Goal: Task Accomplishment & Management: Manage account settings

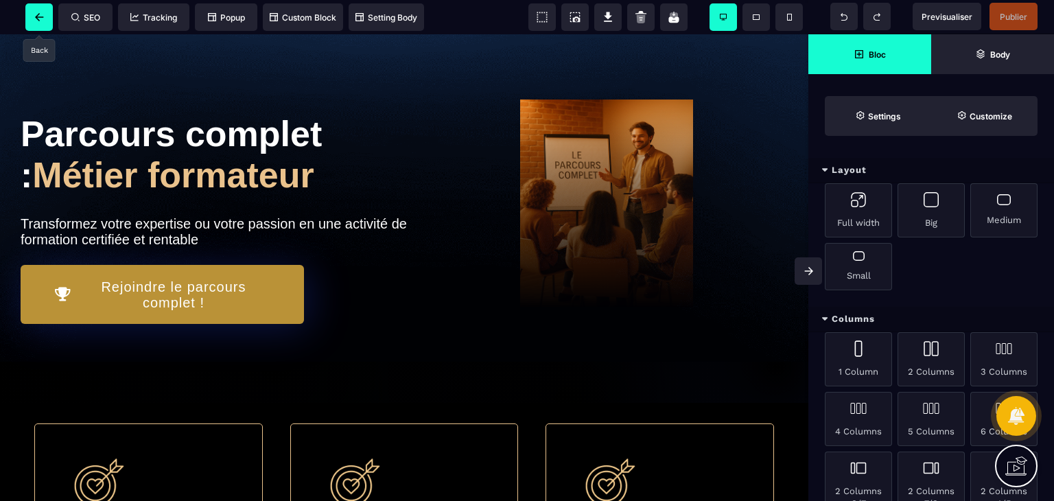
click at [38, 14] on icon at bounding box center [39, 17] width 8 height 8
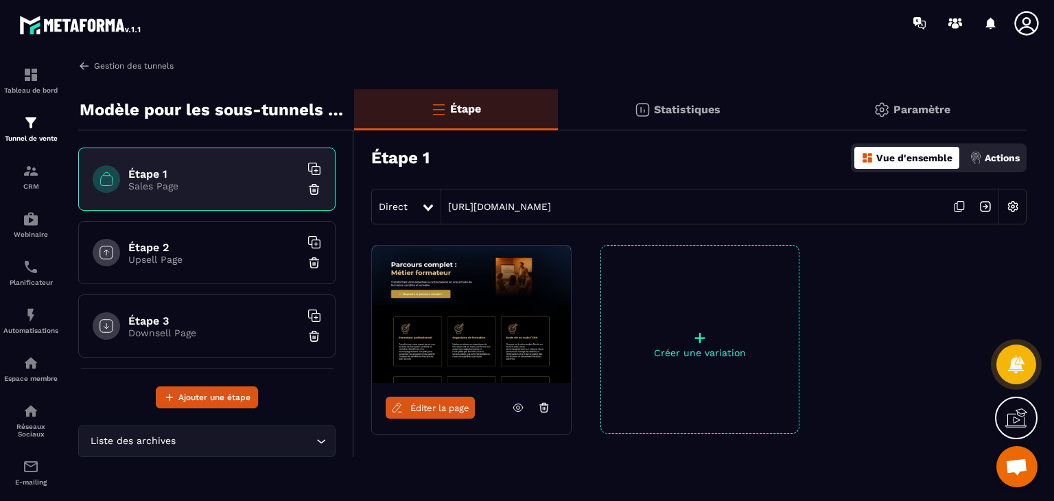
click at [119, 69] on link "Gestion des tunnels" at bounding box center [125, 66] width 95 height 12
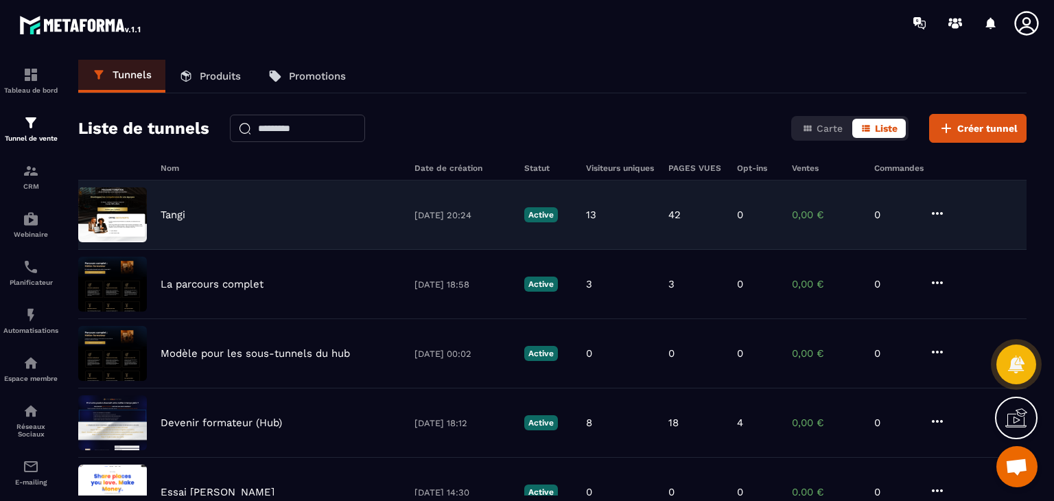
click at [180, 211] on p "Tangi" at bounding box center [173, 215] width 25 height 12
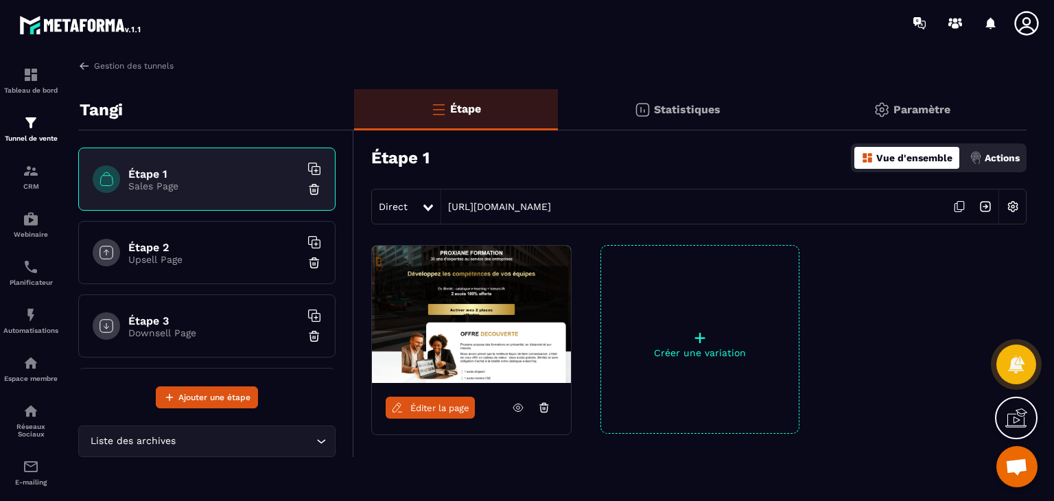
click at [1012, 209] on img at bounding box center [1013, 206] width 26 height 26
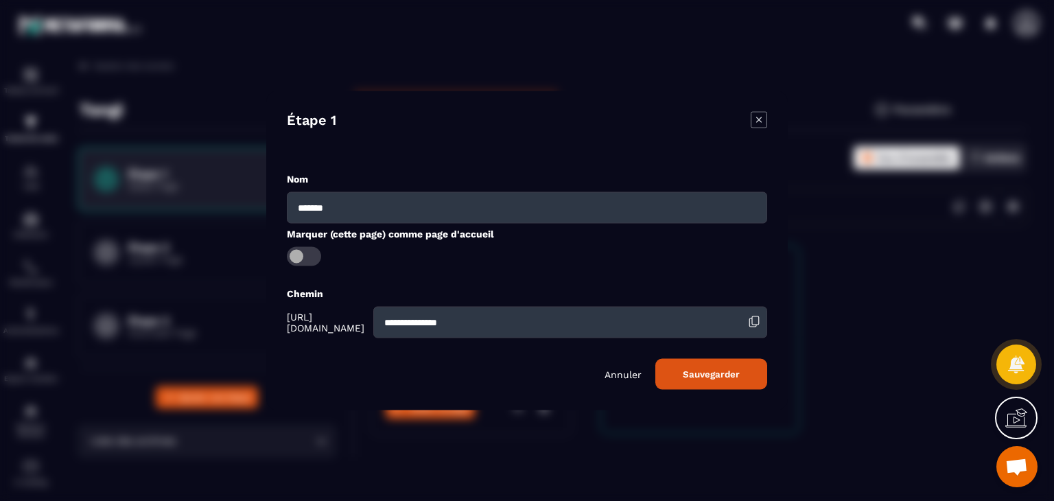
click at [756, 116] on icon "Modal window" at bounding box center [758, 120] width 16 height 16
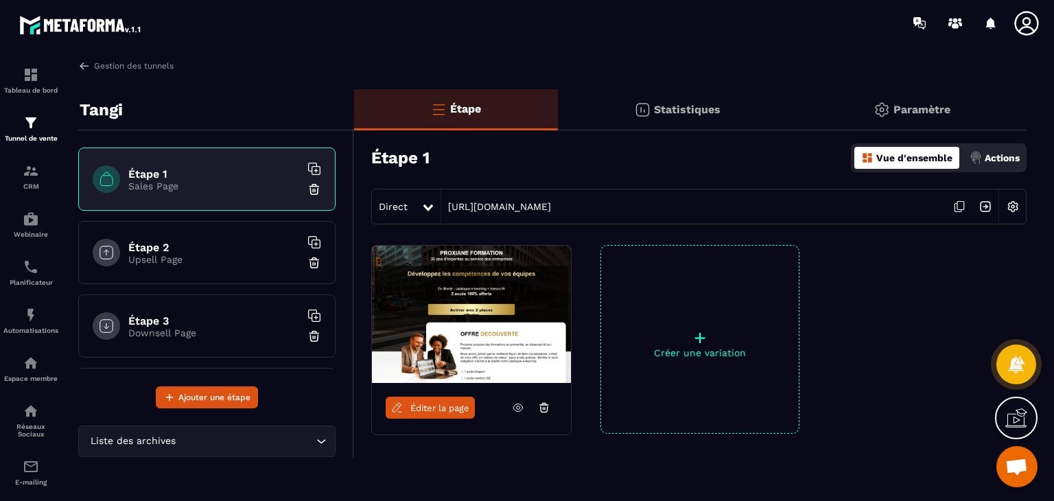
click at [918, 108] on p "Paramètre" at bounding box center [921, 109] width 57 height 13
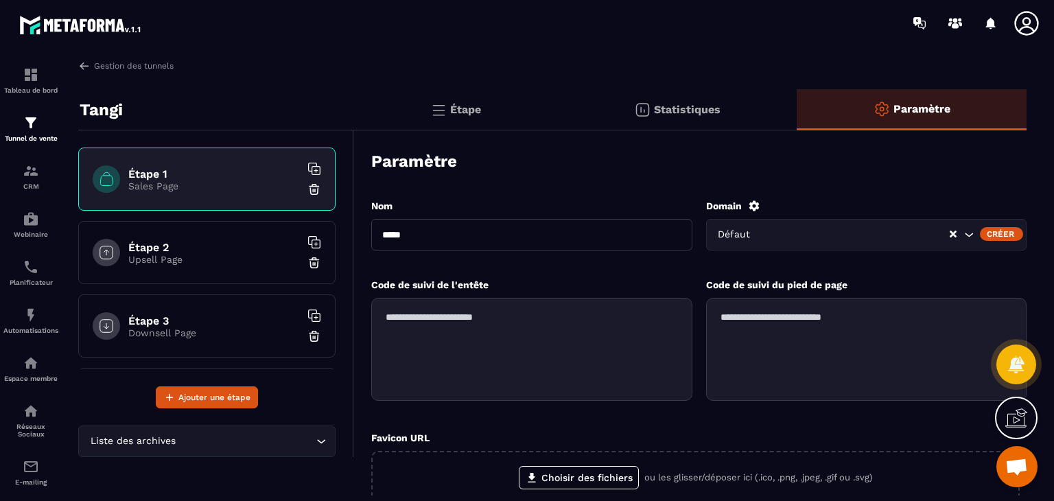
drag, startPoint x: 429, startPoint y: 235, endPoint x: 366, endPoint y: 235, distance: 63.1
click at [366, 235] on div "Paramètre Nom ***** Domain Défaut Créer Code de suivi de l'entête Code de suivi…" at bounding box center [690, 401] width 672 height 528
type input "**********"
click at [967, 235] on icon "Search for option" at bounding box center [969, 235] width 14 height 14
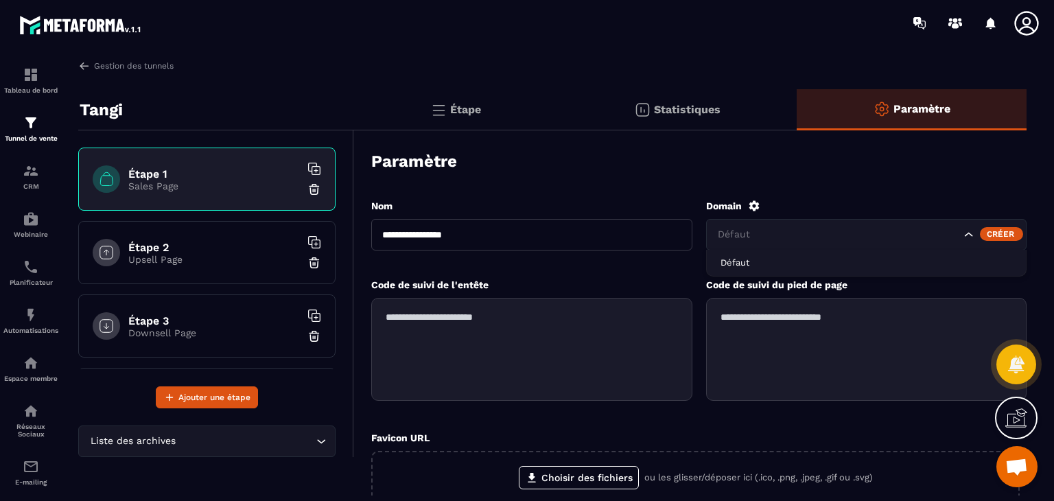
click at [967, 235] on icon "Search for option" at bounding box center [969, 235] width 14 height 14
click at [756, 204] on icon at bounding box center [753, 205] width 10 height 10
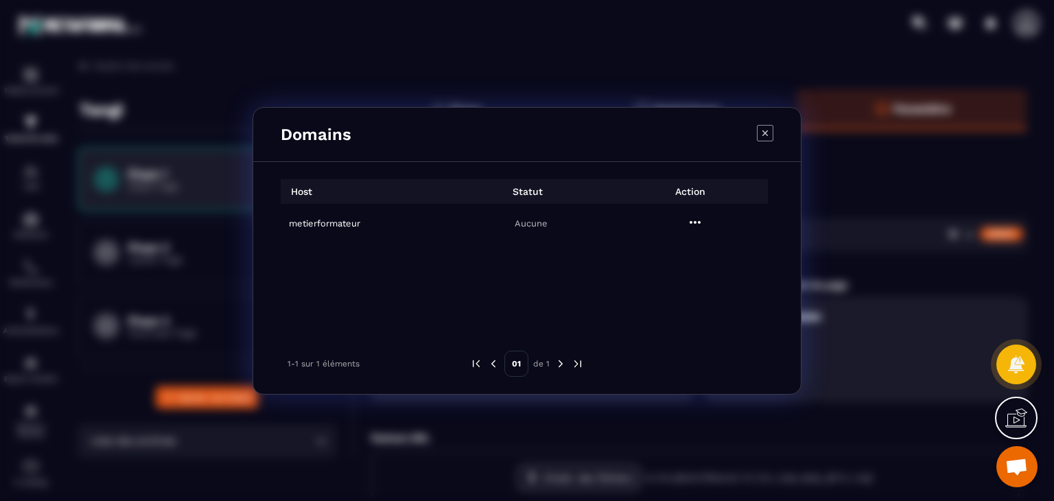
click at [697, 226] on icon "Modal window" at bounding box center [695, 222] width 16 height 16
click at [526, 268] on div "metierformateur Aucune" at bounding box center [527, 260] width 493 height 113
click at [766, 128] on icon "Modal window" at bounding box center [765, 133] width 16 height 16
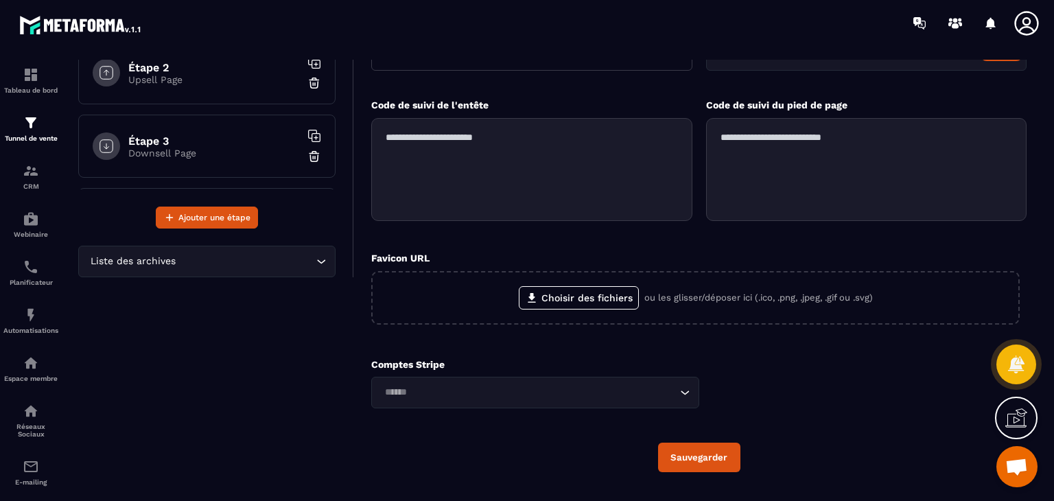
scroll to position [156, 0]
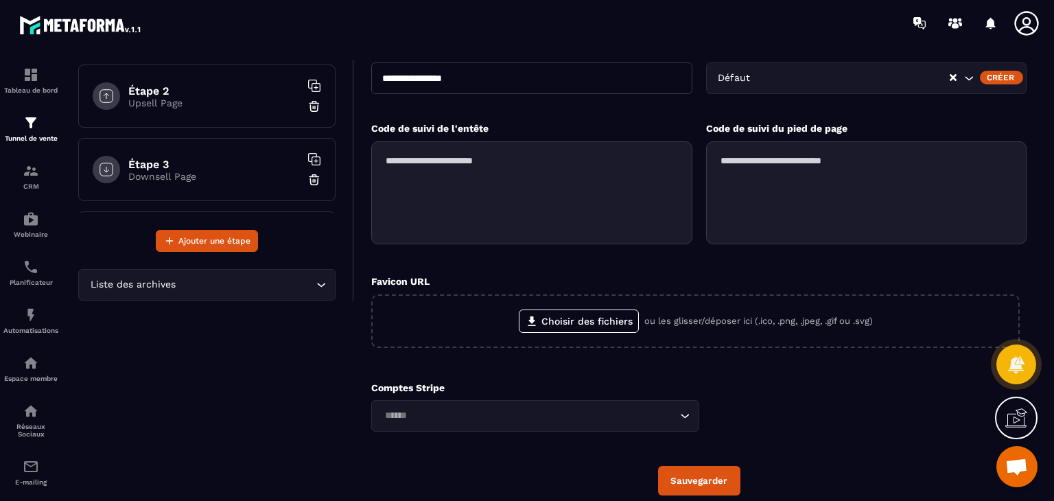
click at [702, 477] on button "Sauvegarder" at bounding box center [699, 480] width 82 height 29
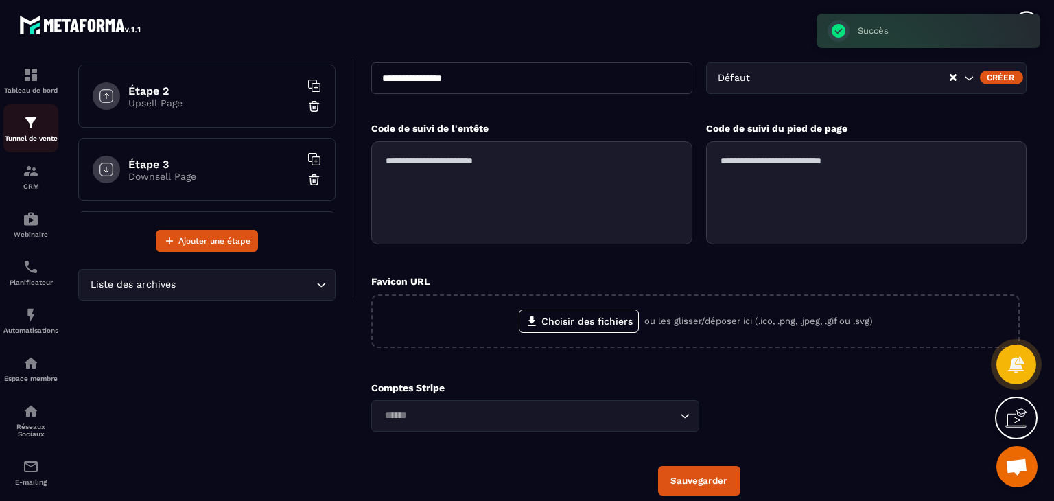
click at [27, 127] on img at bounding box center [31, 123] width 16 height 16
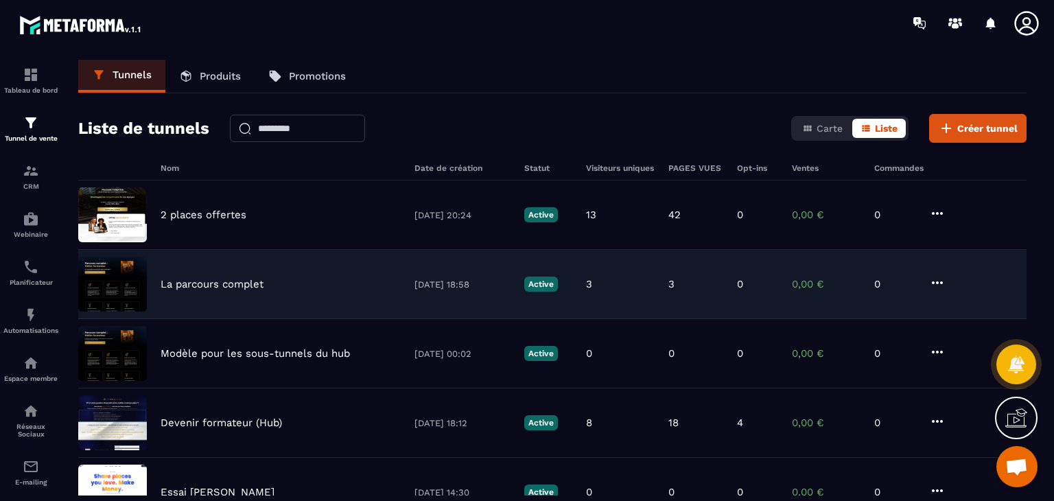
click at [211, 283] on p "La parcours complet" at bounding box center [212, 284] width 103 height 12
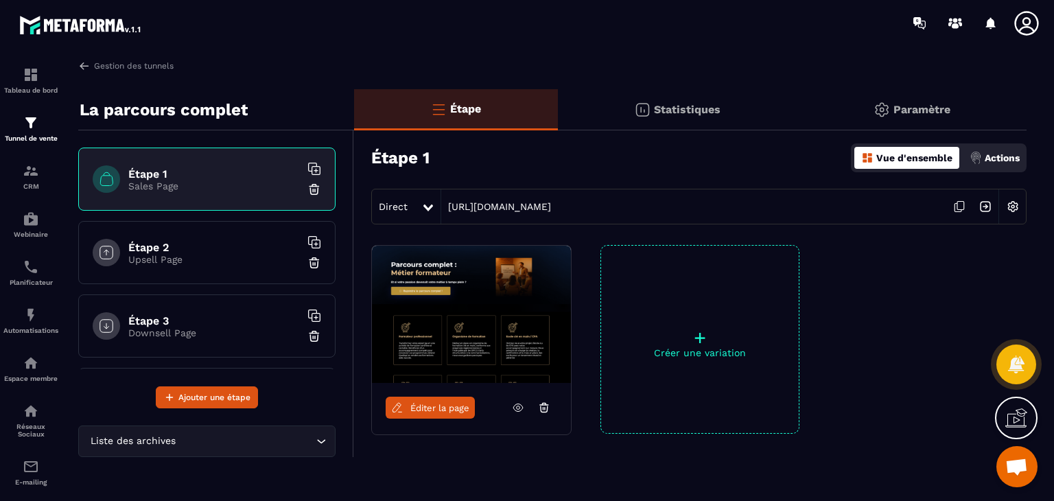
click at [921, 106] on p "Paramètre" at bounding box center [921, 109] width 57 height 13
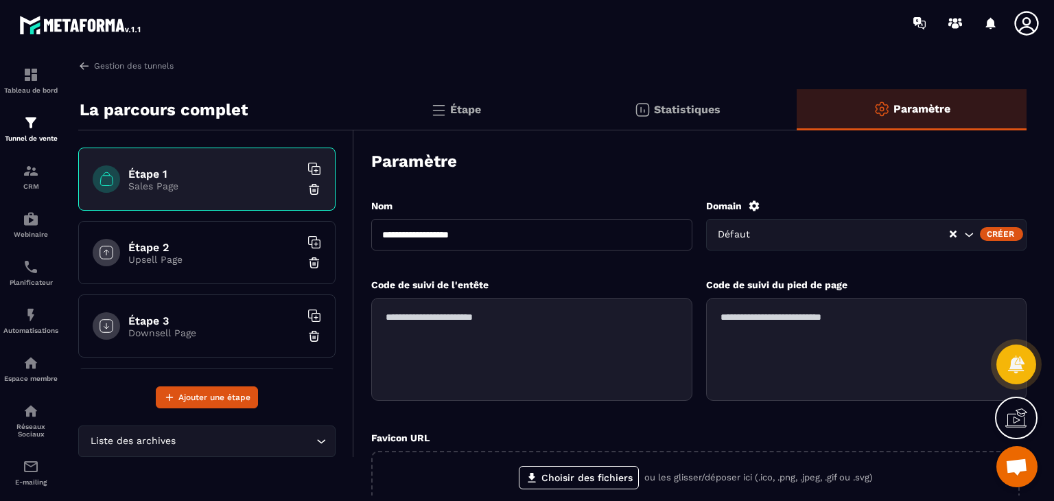
click at [499, 233] on input "**********" at bounding box center [531, 235] width 321 height 32
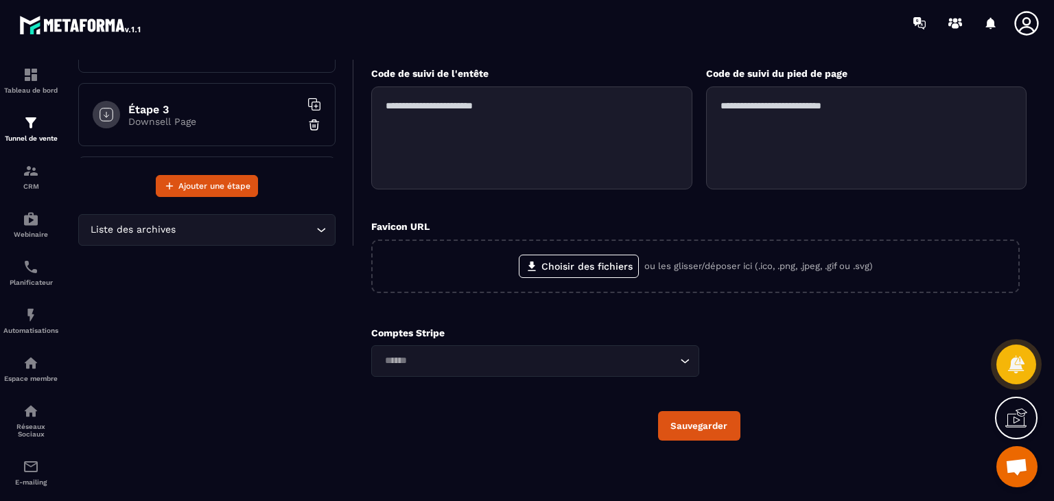
scroll to position [208, 0]
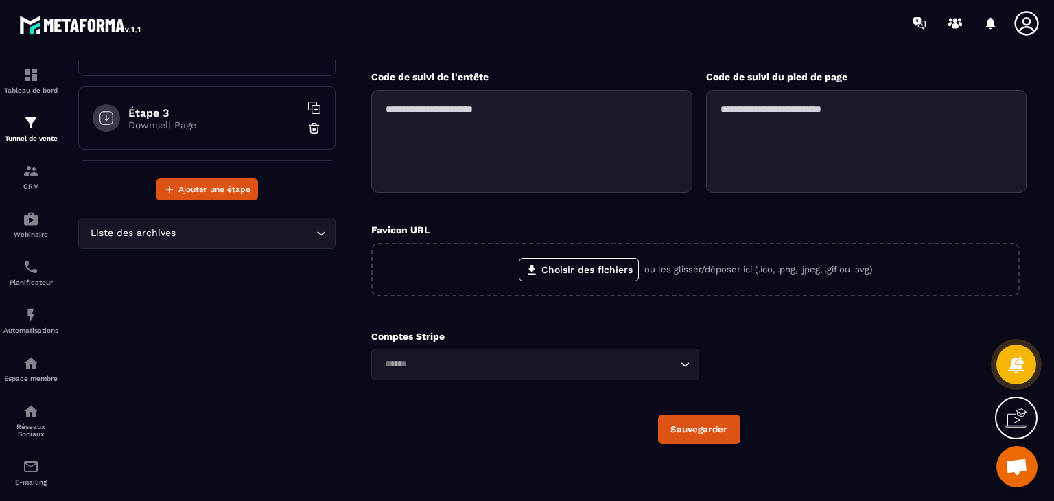
type input "**********"
click at [705, 442] on button "Sauvegarder" at bounding box center [699, 428] width 82 height 29
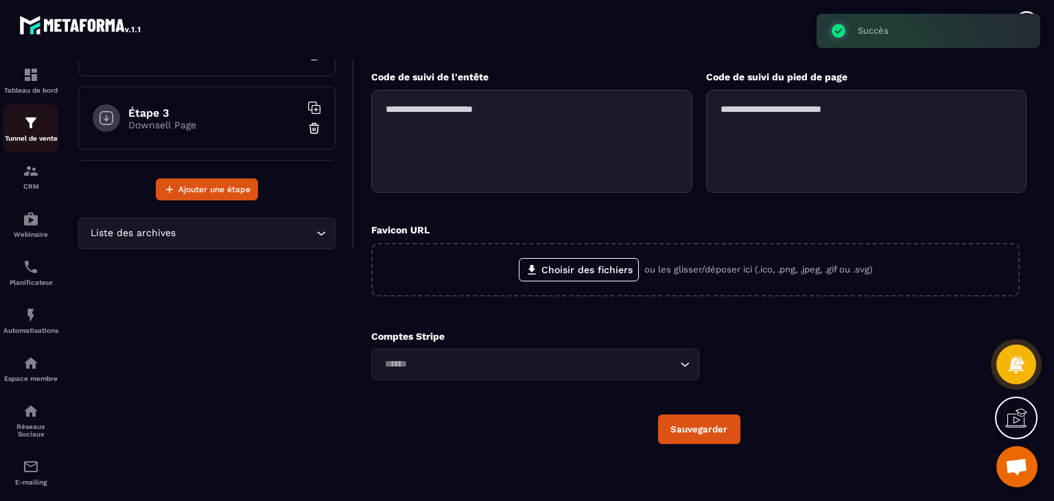
click at [27, 132] on div "Tunnel de vente" at bounding box center [30, 128] width 55 height 27
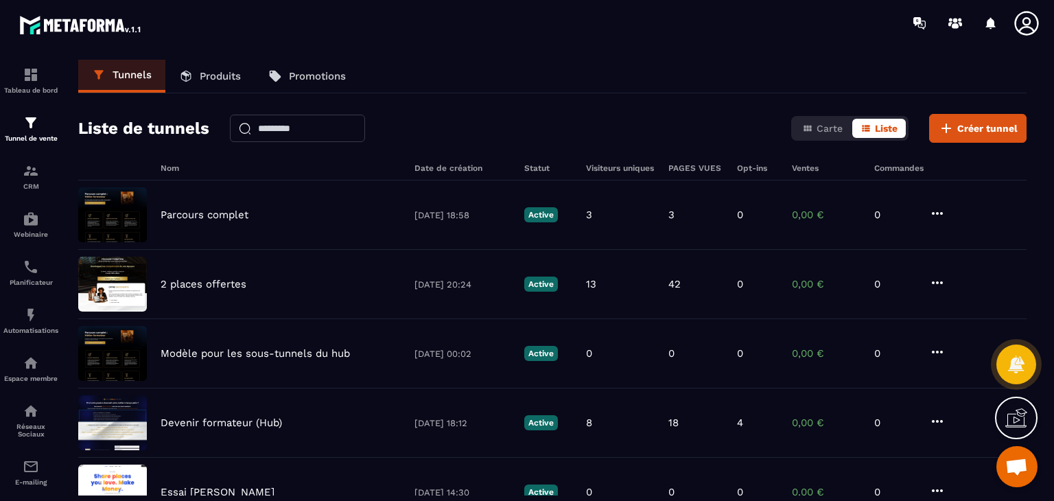
click at [1024, 27] on icon at bounding box center [1026, 23] width 24 height 24
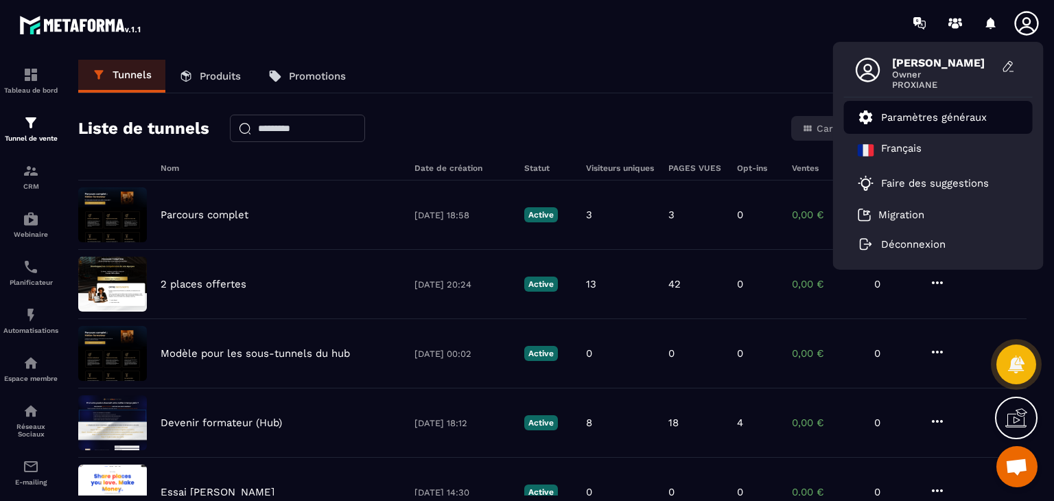
click at [955, 113] on p "Paramètres généraux" at bounding box center [934, 117] width 106 height 12
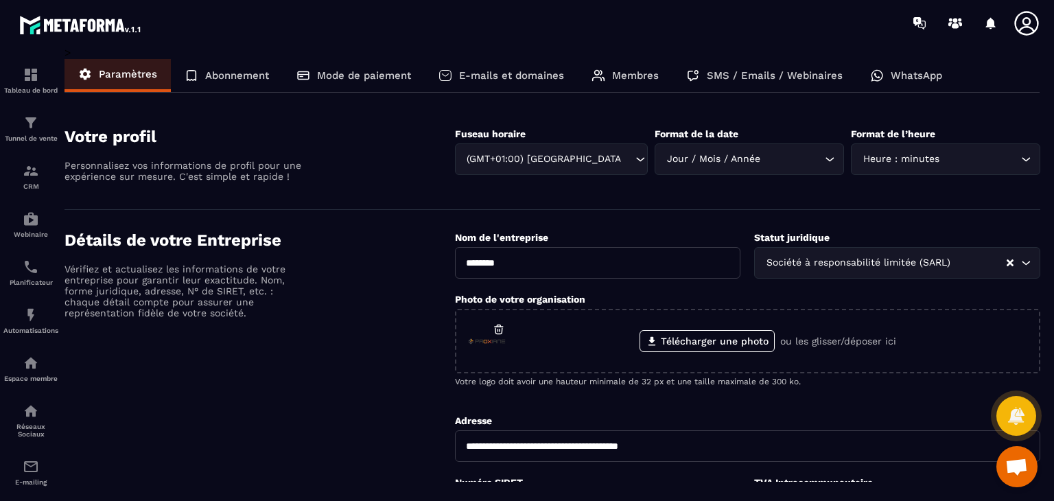
click at [536, 79] on p "E-mails et domaines" at bounding box center [511, 75] width 105 height 12
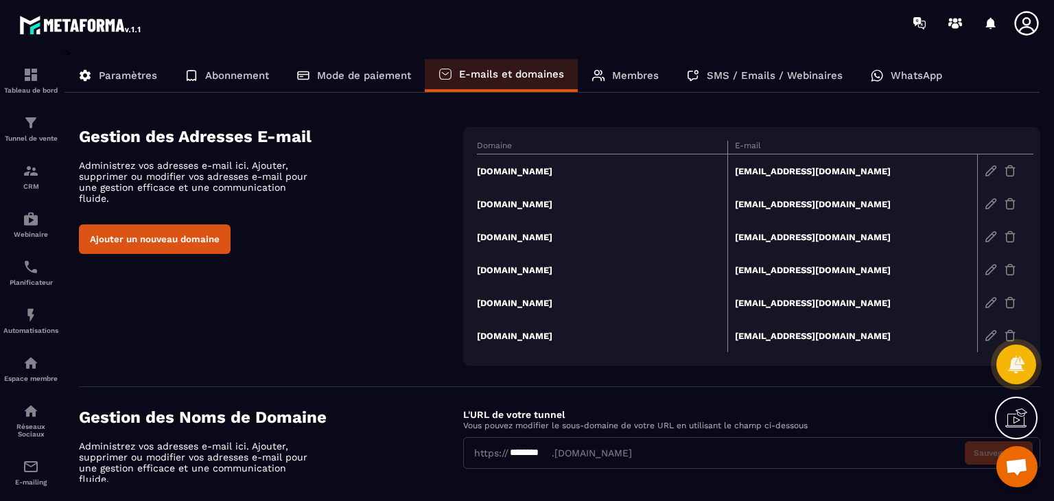
click at [120, 70] on p "Paramètres" at bounding box center [128, 75] width 58 height 12
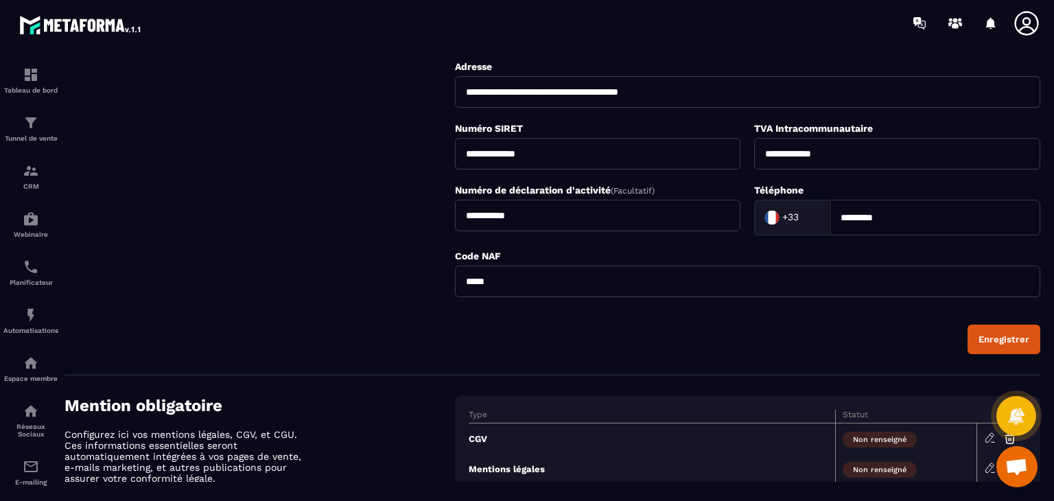
scroll to position [510, 0]
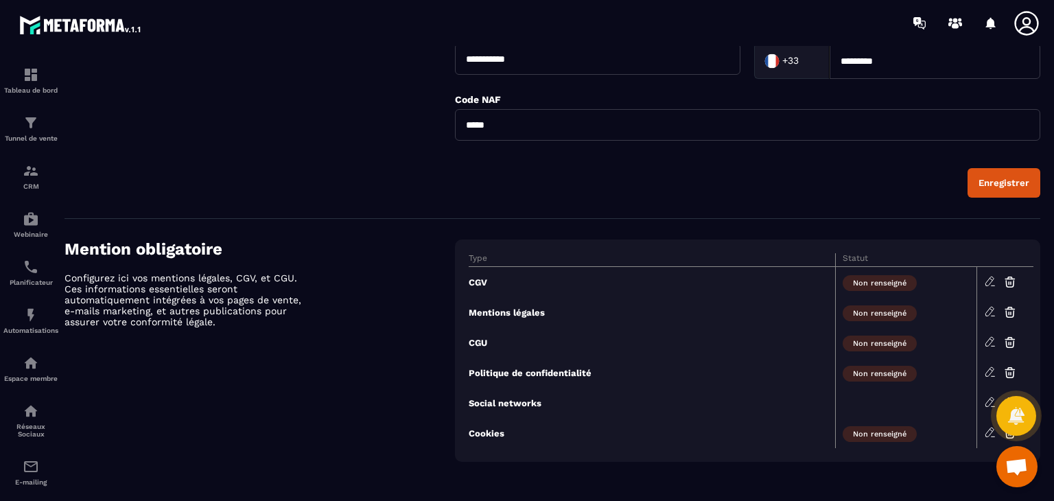
click at [993, 282] on icon at bounding box center [990, 281] width 12 height 12
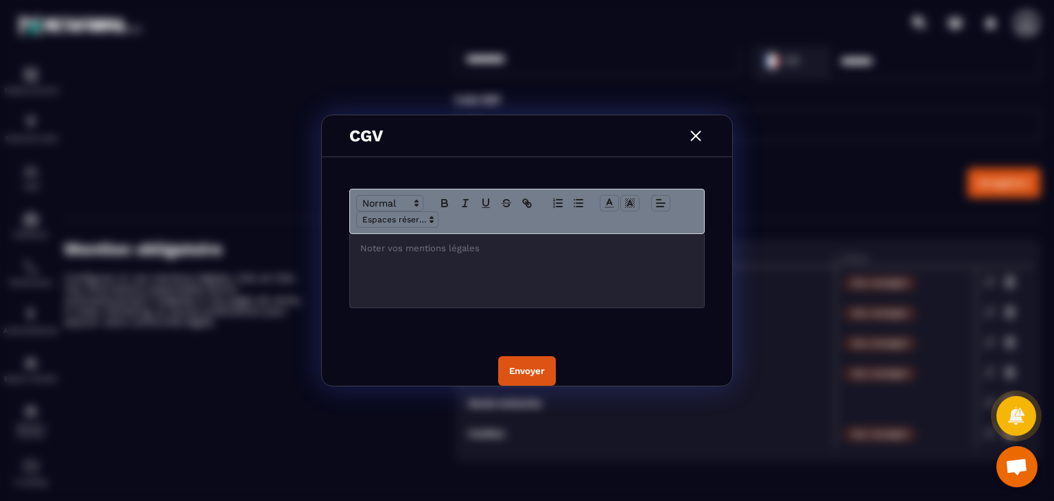
click at [698, 134] on img "Modal window" at bounding box center [696, 136] width 18 height 18
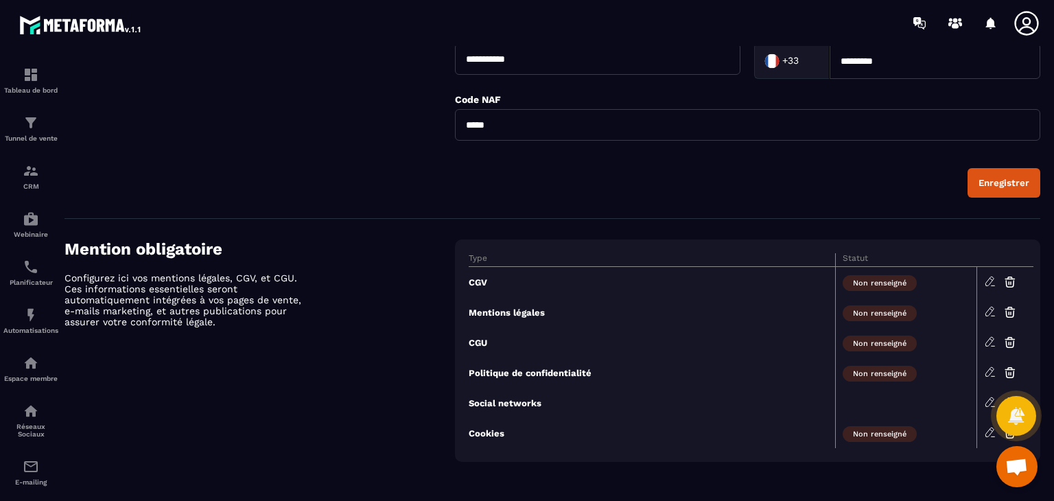
click at [990, 279] on icon at bounding box center [990, 281] width 12 height 12
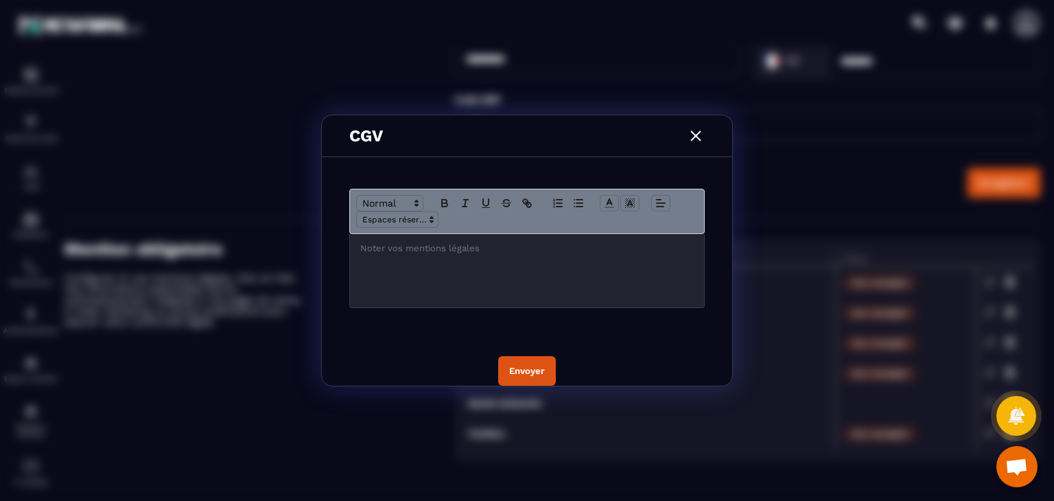
click at [475, 265] on div "Modal window" at bounding box center [527, 270] width 354 height 73
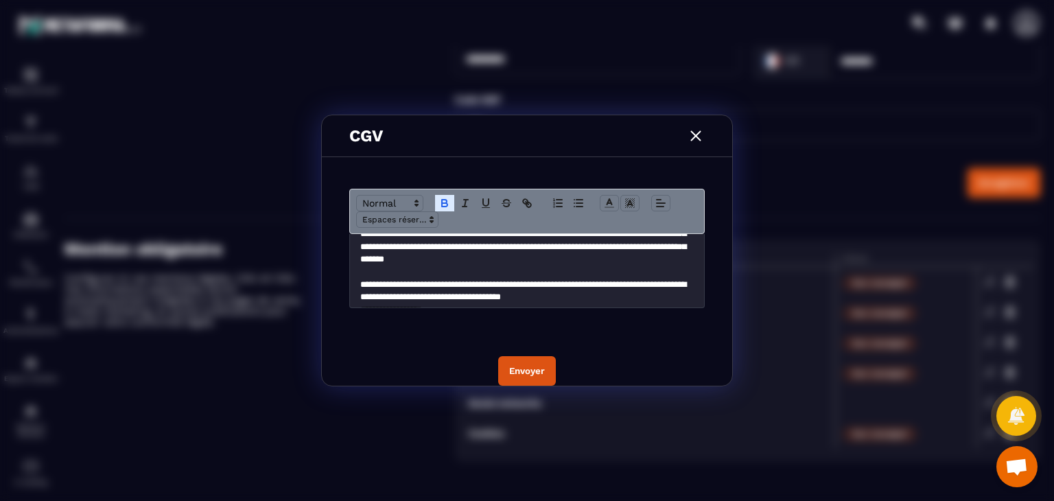
scroll to position [0, 0]
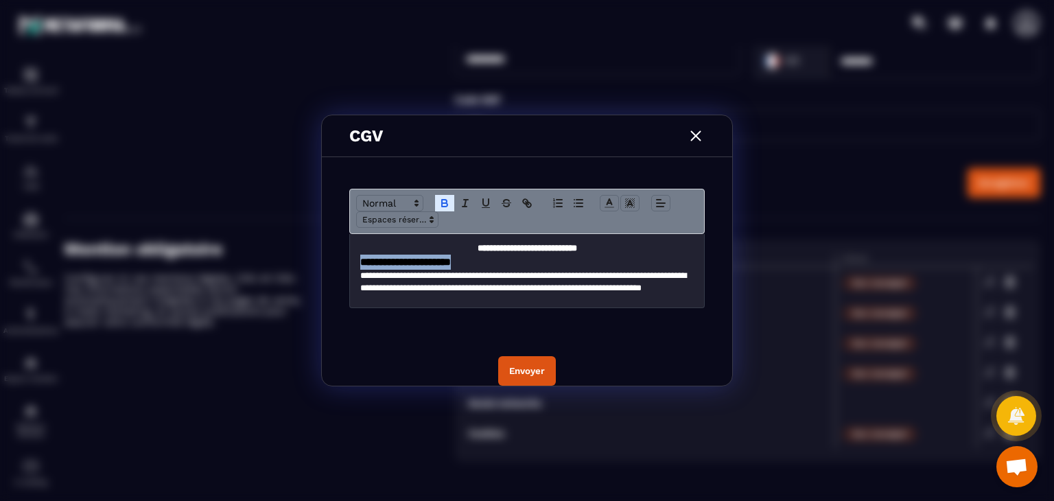
drag, startPoint x: 488, startPoint y: 263, endPoint x: 348, endPoint y: 265, distance: 140.0
click at [349, 265] on div "**********" at bounding box center [526, 271] width 355 height 74
click at [607, 204] on polyline "Modal window" at bounding box center [609, 201] width 5 height 5
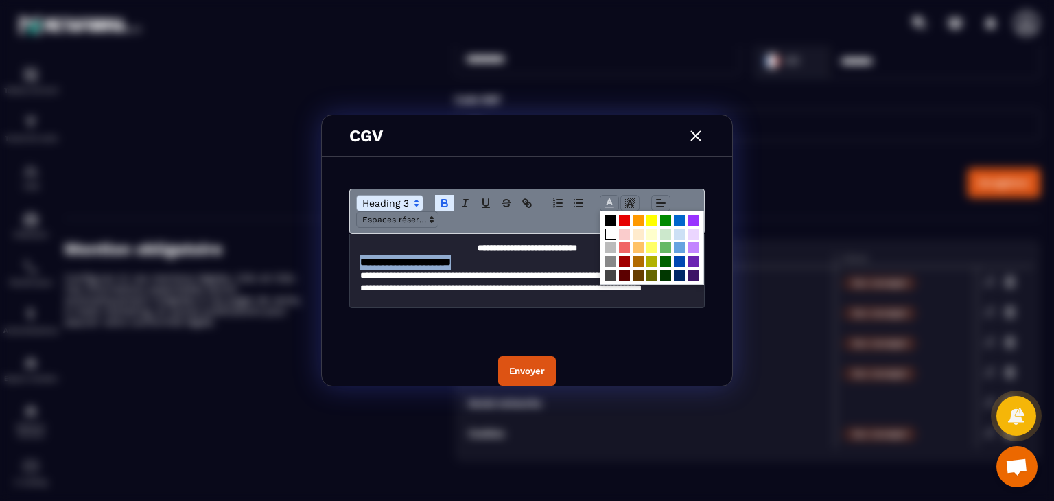
click at [611, 233] on span "Modal window" at bounding box center [610, 233] width 11 height 11
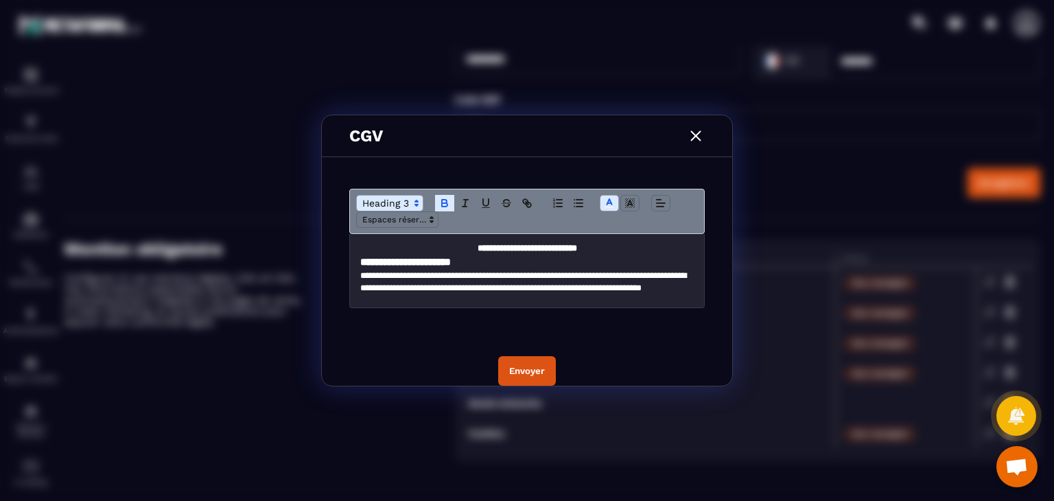
click at [551, 276] on p "**********" at bounding box center [522, 289] width 324 height 38
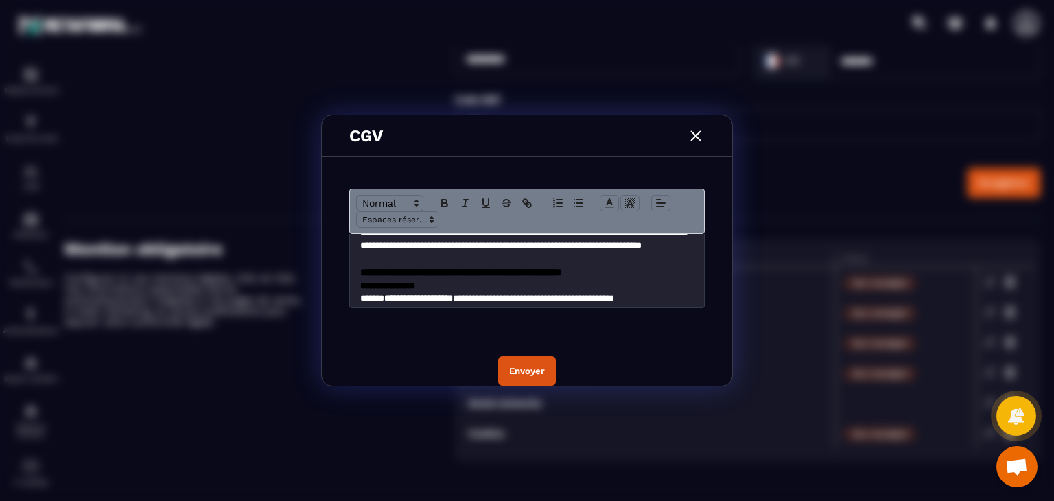
scroll to position [49, 0]
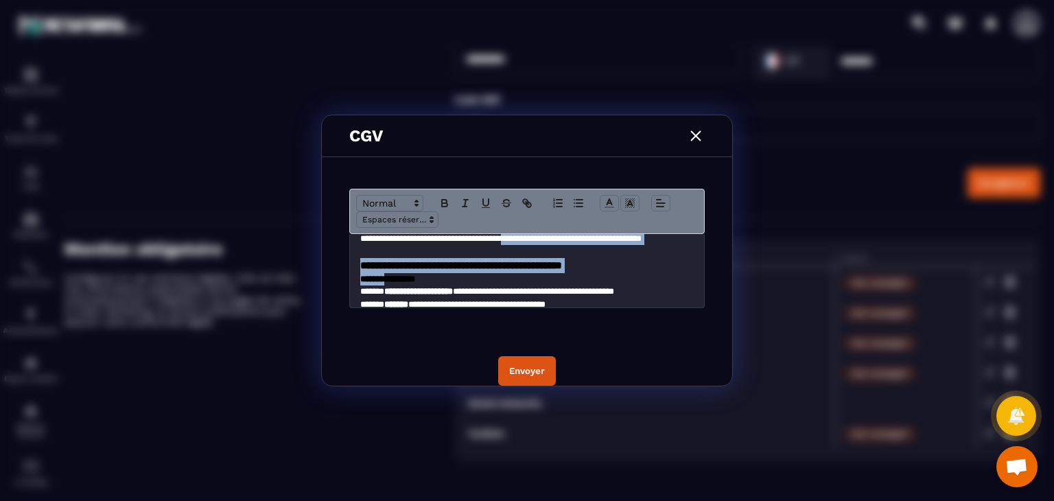
drag, startPoint x: 359, startPoint y: 248, endPoint x: 395, endPoint y: 312, distance: 73.7
click at [395, 312] on div "**********" at bounding box center [527, 257] width 410 height 158
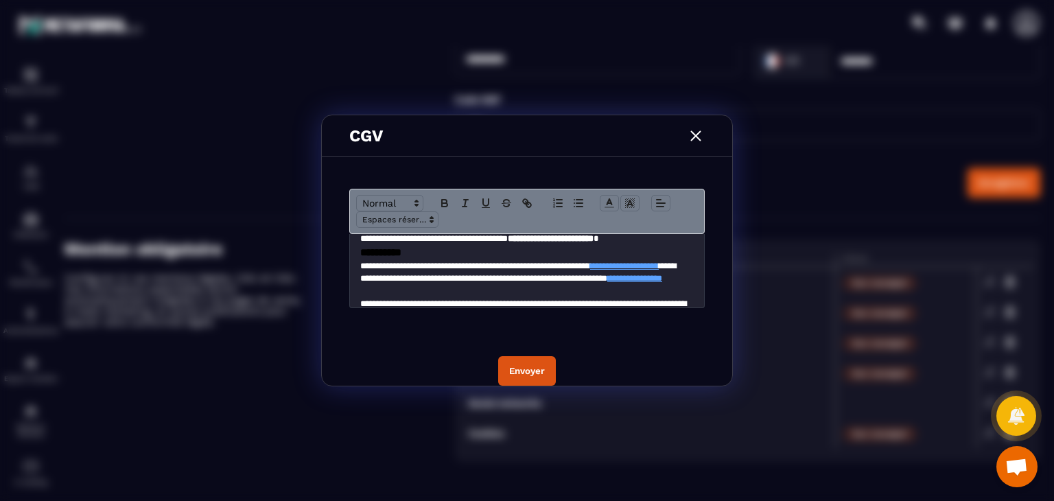
scroll to position [1170, 0]
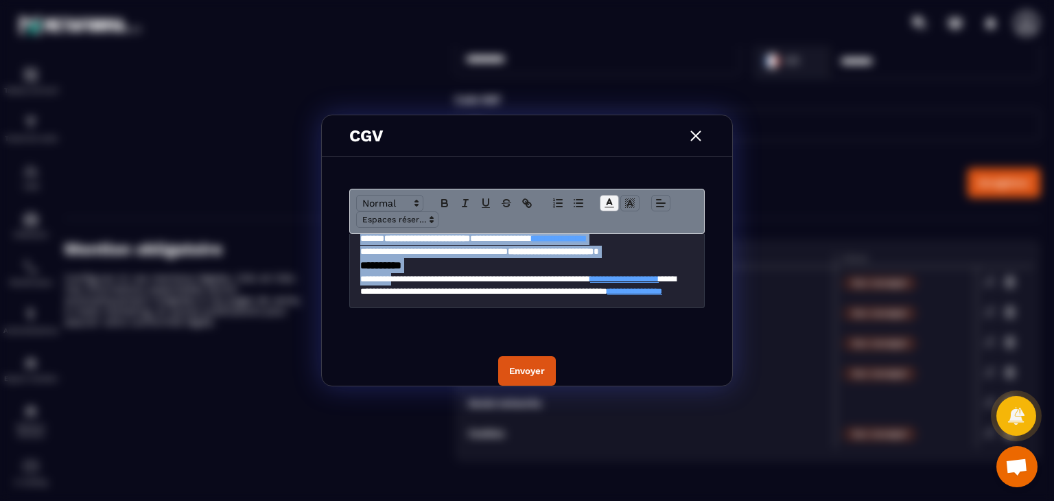
click at [607, 203] on line "Modal window" at bounding box center [608, 203] width 3 height 0
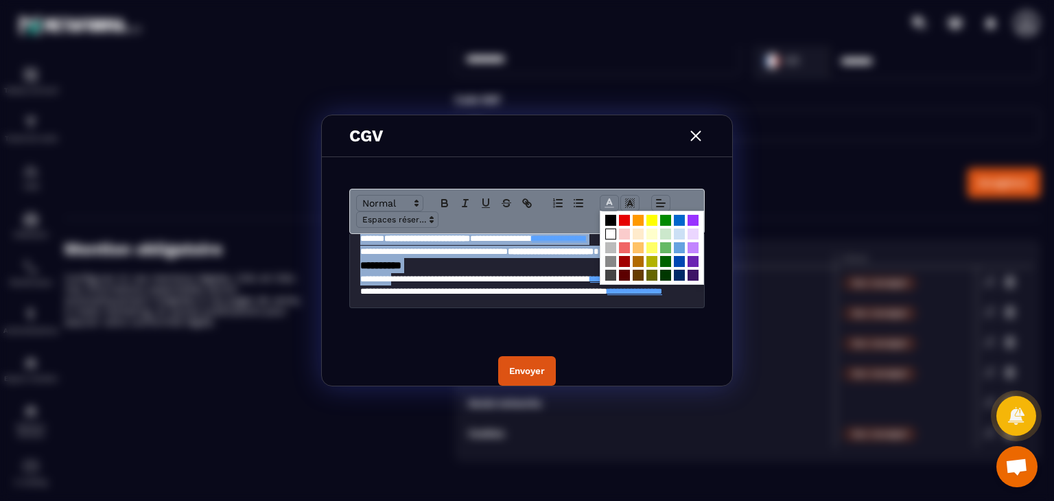
click at [607, 232] on span "Modal window" at bounding box center [610, 233] width 11 height 11
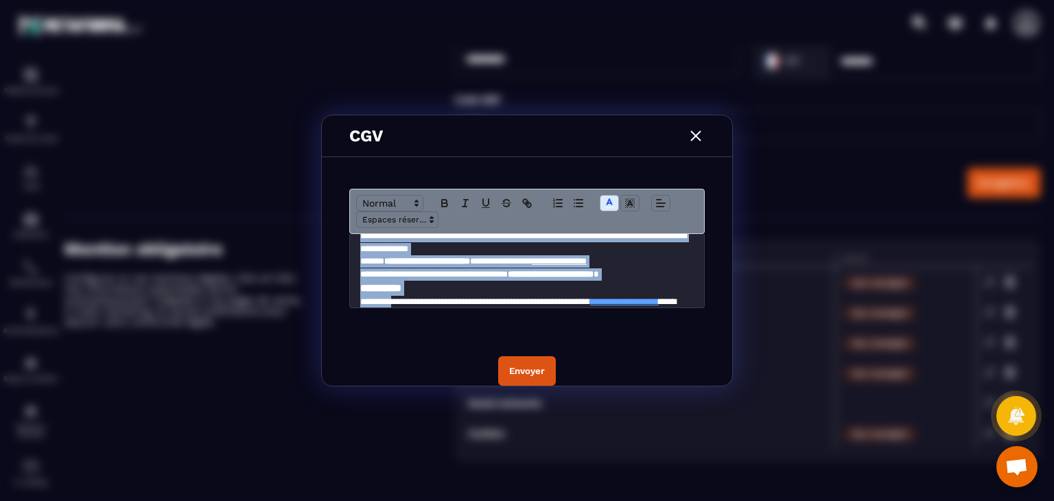
click at [488, 272] on span "**********" at bounding box center [433, 274] width 147 height 9
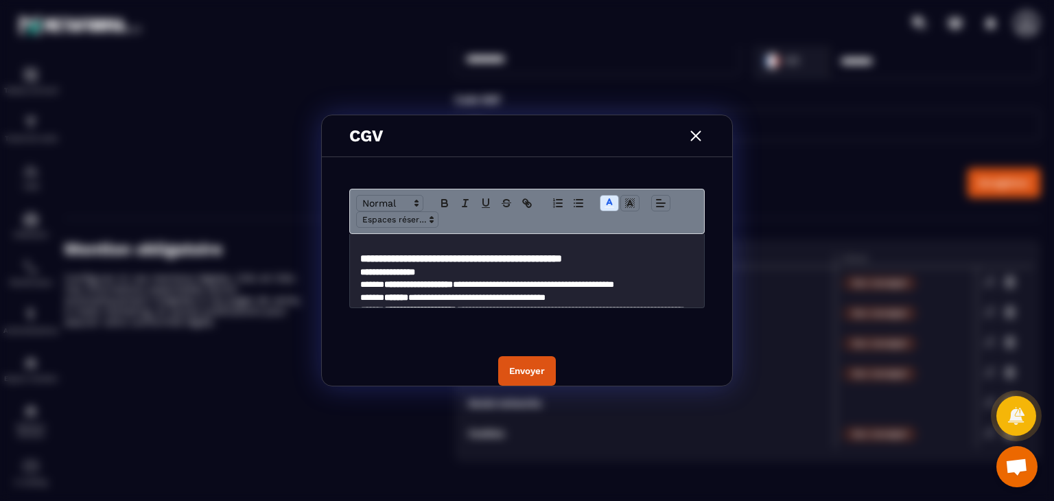
scroll to position [64, 0]
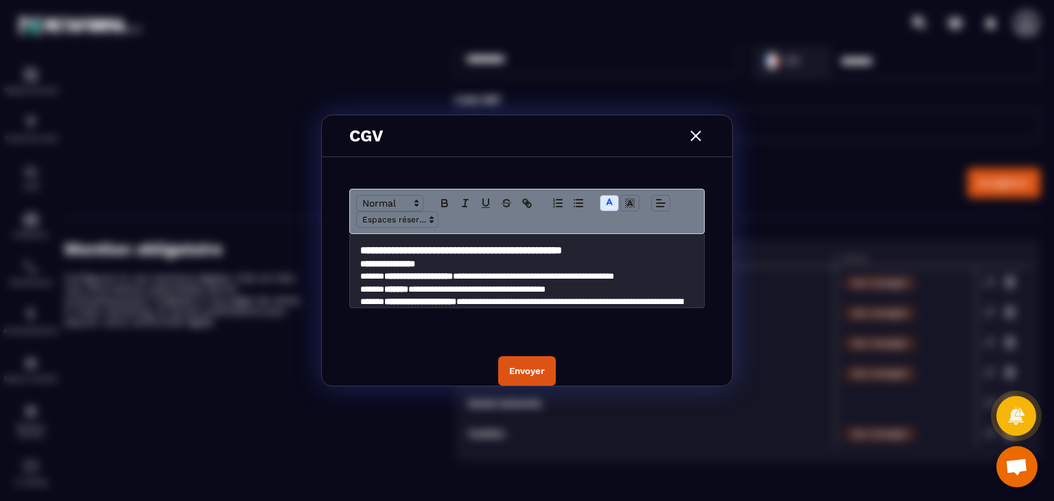
click at [383, 246] on strong "**********" at bounding box center [461, 250] width 202 height 10
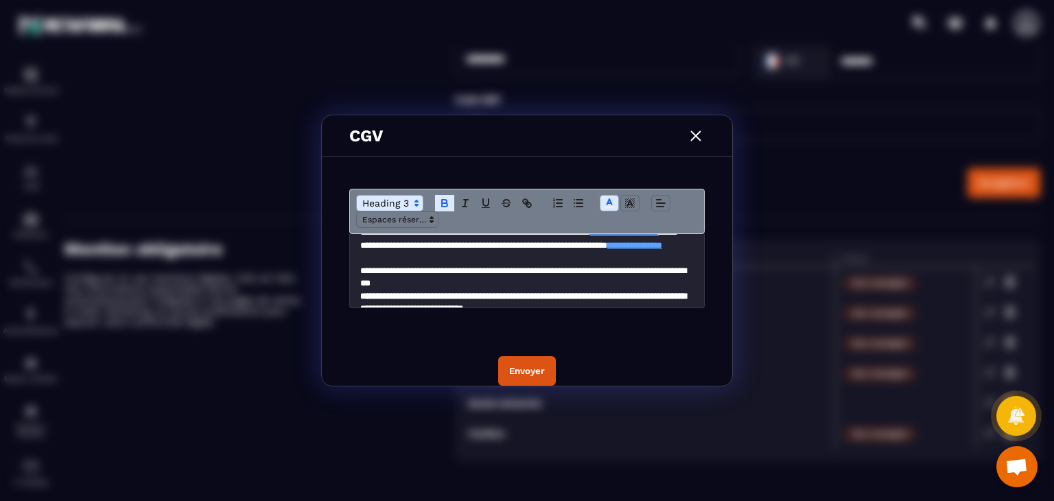
scroll to position [1246, 0]
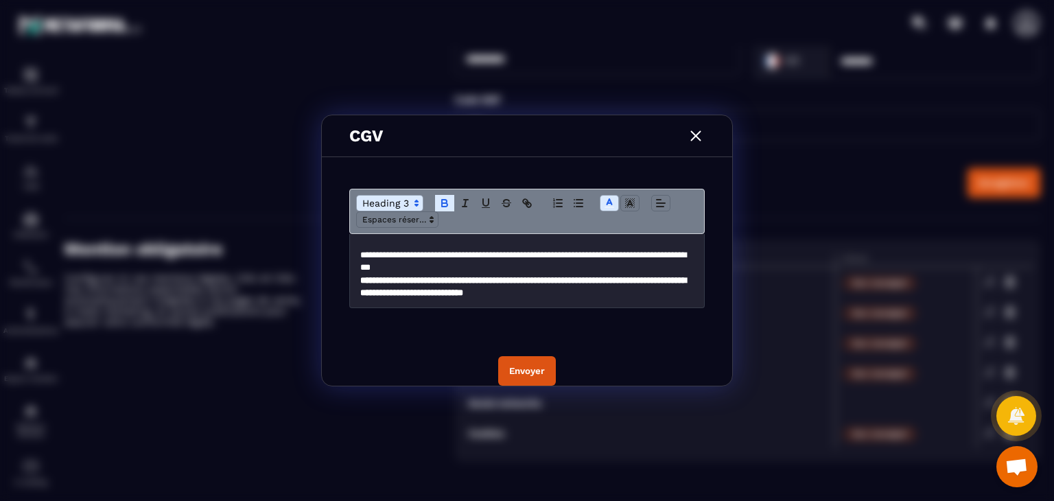
click at [532, 374] on div "Envoyer" at bounding box center [527, 371] width 36 height 10
